Goal: Task Accomplishment & Management: Manage account settings

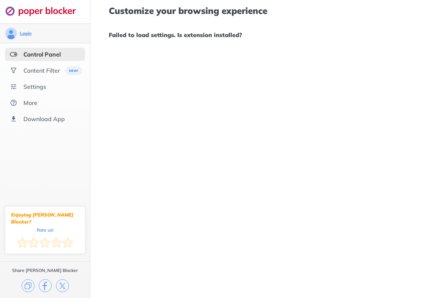
click at [28, 34] on div "Login" at bounding box center [26, 33] width 12 height 6
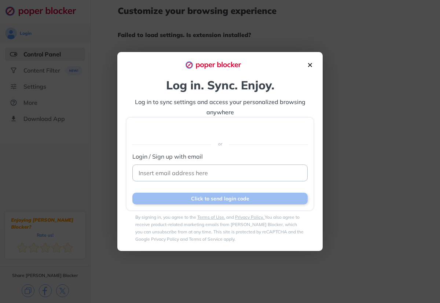
click at [169, 173] on input at bounding box center [219, 173] width 175 height 17
type input "p"
type input "[EMAIL_ADDRESS][DOMAIN_NAME]"
click at [207, 198] on button "Click to send login code" at bounding box center [219, 199] width 175 height 12
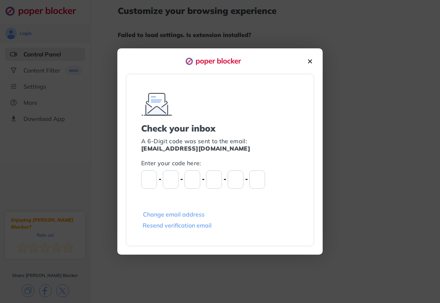
click at [148, 181] on input "Please enter OTP character 1" at bounding box center [149, 179] width 16 height 18
type input "3"
type input "1"
type input "0"
type input "8"
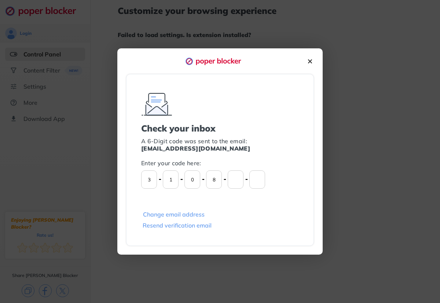
type input "7"
type input "6"
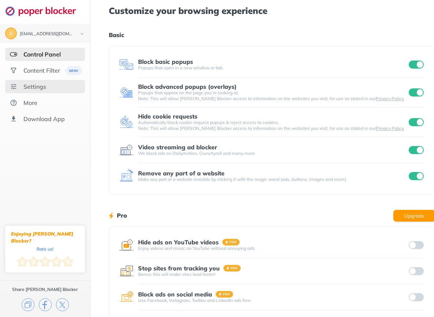
click at [33, 83] on div "Settings" at bounding box center [34, 86] width 23 height 7
